Goal: Navigation & Orientation: Find specific page/section

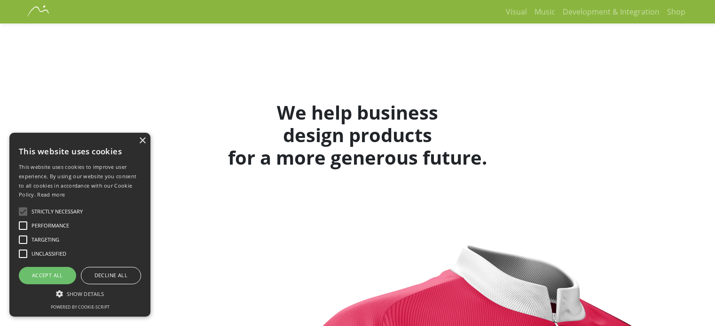
scroll to position [310, 0]
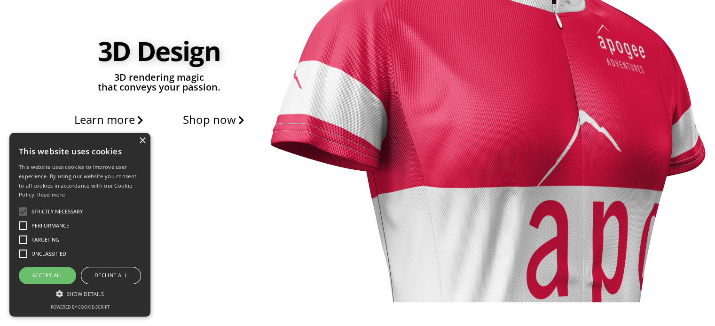
click at [142, 138] on div "×" at bounding box center [142, 141] width 7 height 7
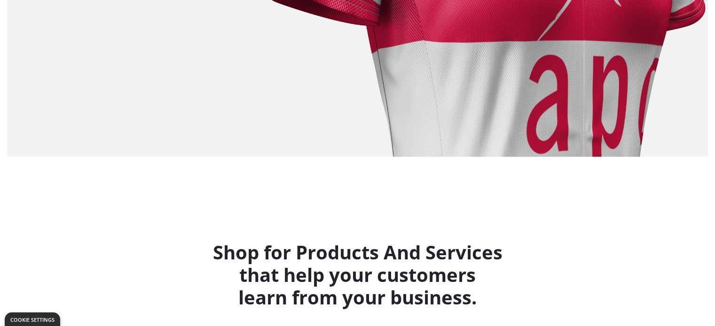
scroll to position [0, 0]
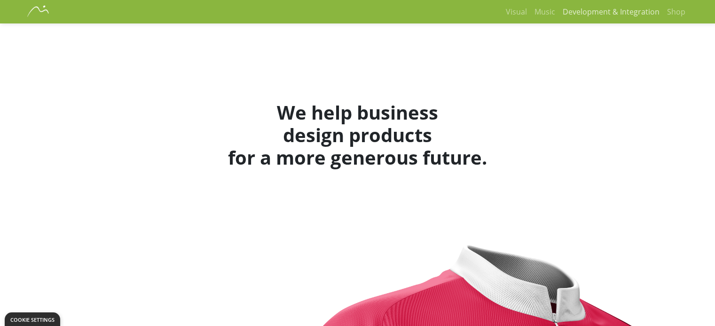
click at [578, 16] on link "Development & Integration" at bounding box center [611, 11] width 104 height 19
click at [595, 10] on link "Development & Integration" at bounding box center [611, 11] width 104 height 19
click at [637, 8] on link "Development & Integration" at bounding box center [611, 11] width 104 height 19
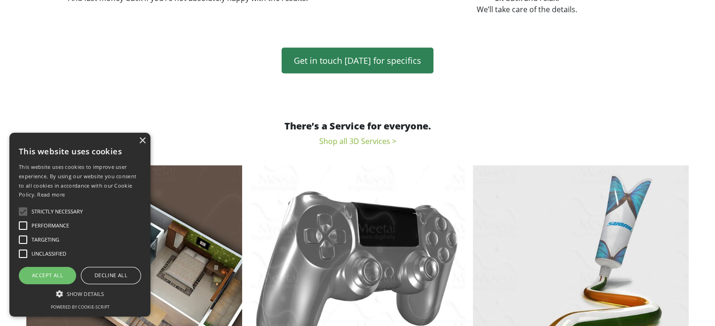
scroll to position [1736, 0]
click at [136, 144] on div "This website uses cookies" at bounding box center [80, 151] width 122 height 23
click at [142, 138] on div "×" at bounding box center [142, 141] width 7 height 7
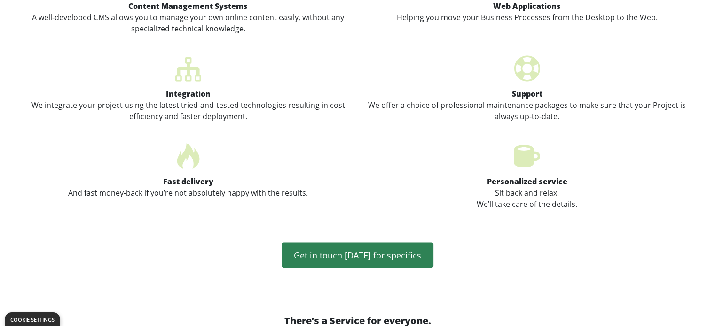
scroll to position [1512, 0]
